Goal: Information Seeking & Learning: Learn about a topic

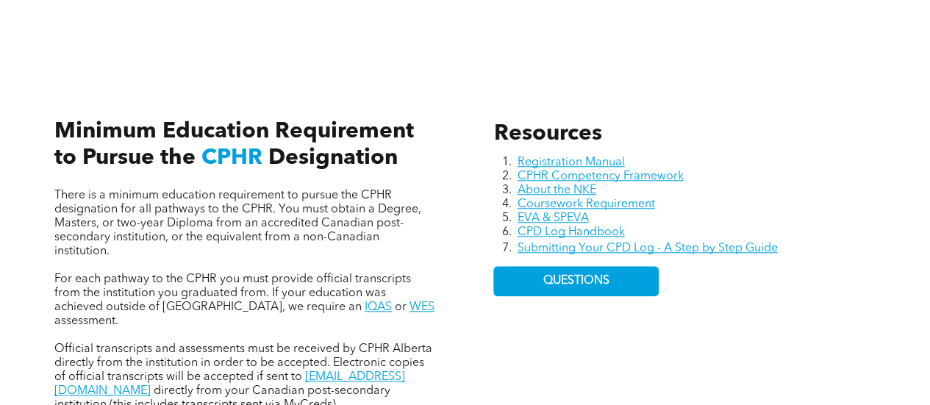
scroll to position [570, 0]
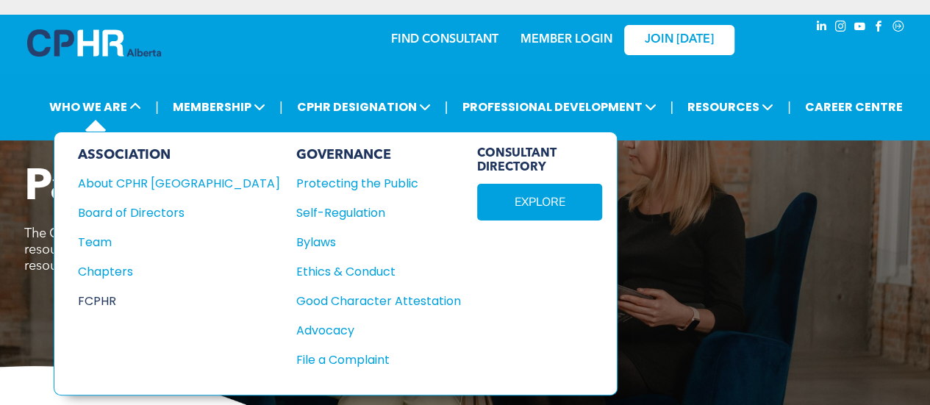
click at [98, 294] on div "FCPHR" at bounding box center [169, 301] width 182 height 18
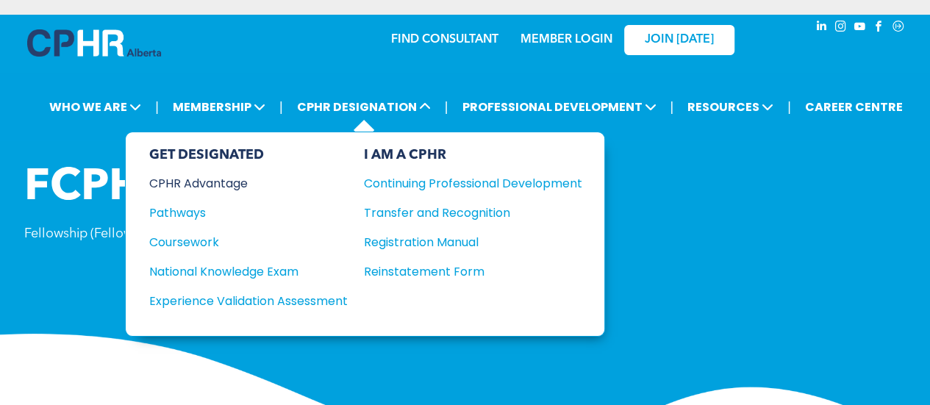
click at [220, 180] on div "CPHR Advantage" at bounding box center [238, 183] width 179 height 18
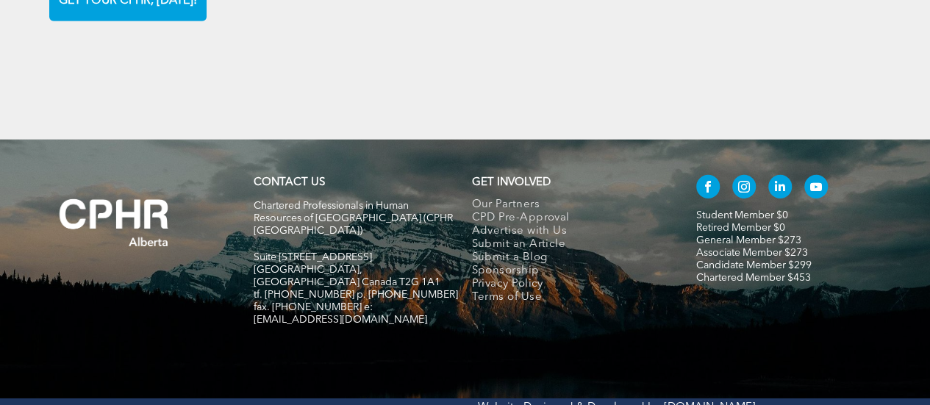
scroll to position [2258, 0]
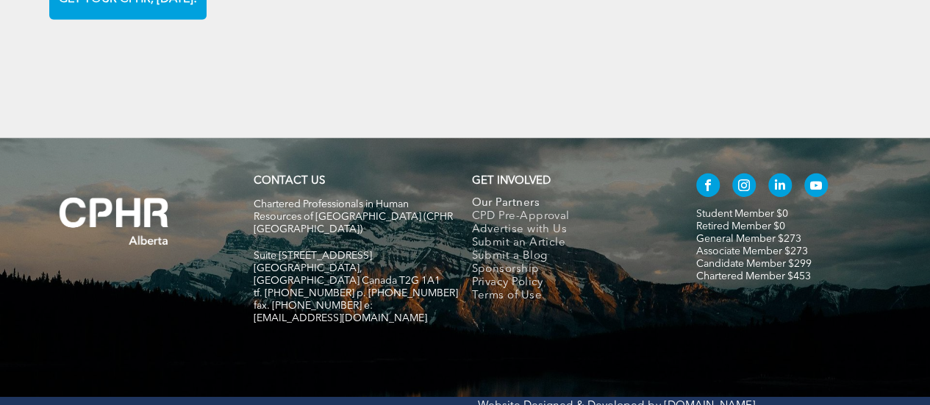
click at [517, 197] on span "Our Partners" at bounding box center [505, 203] width 68 height 13
